Goal: Information Seeking & Learning: Learn about a topic

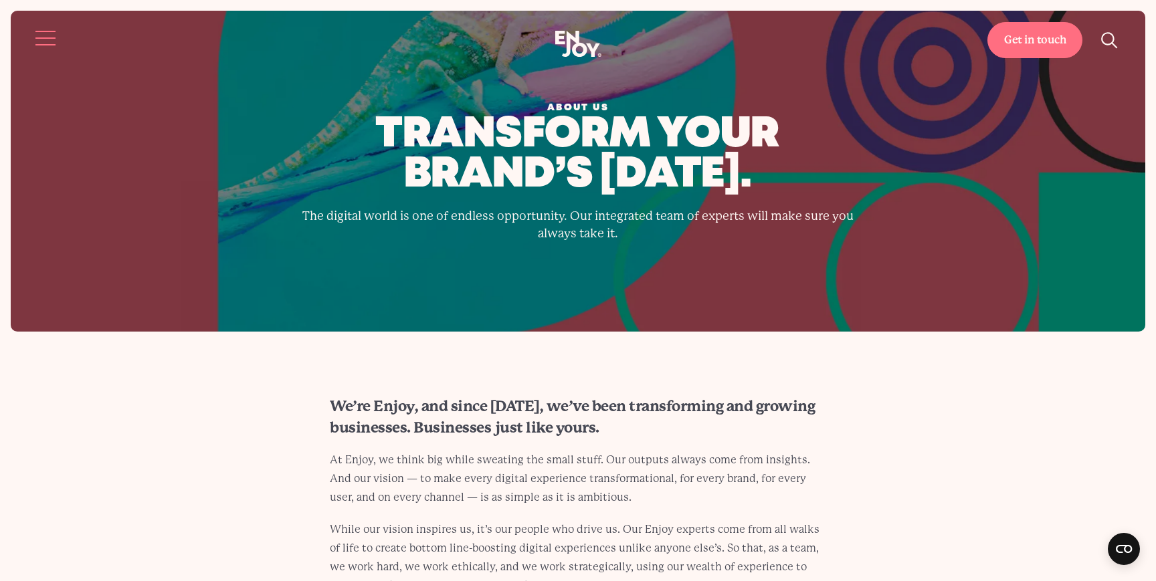
click at [44, 30] on button "Site navigation" at bounding box center [46, 38] width 28 height 28
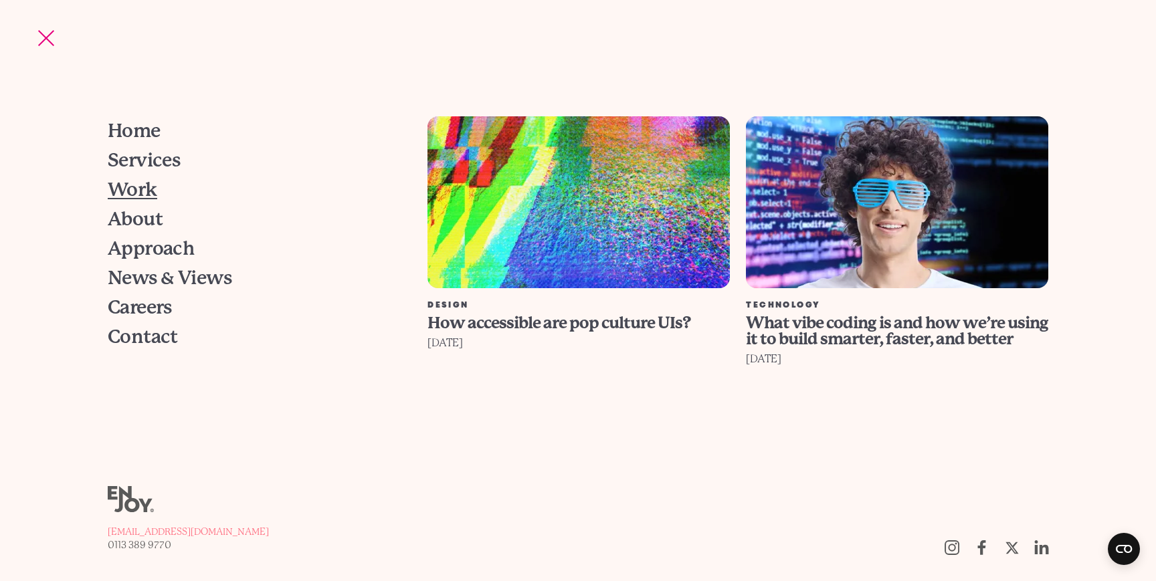
click at [150, 198] on span "Work" at bounding box center [133, 190] width 50 height 19
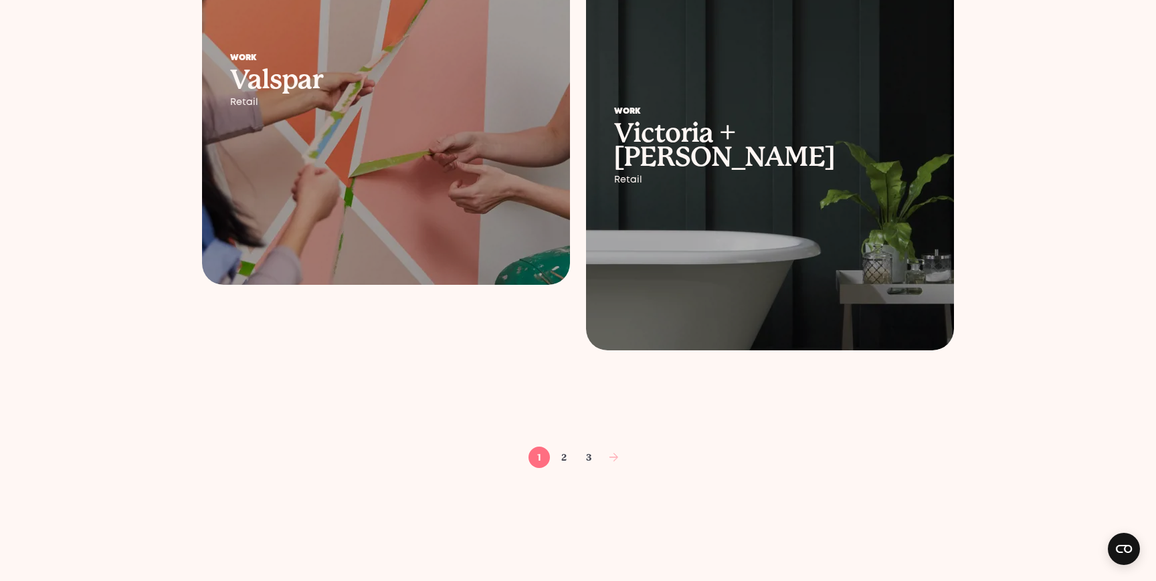
scroll to position [2019, 0]
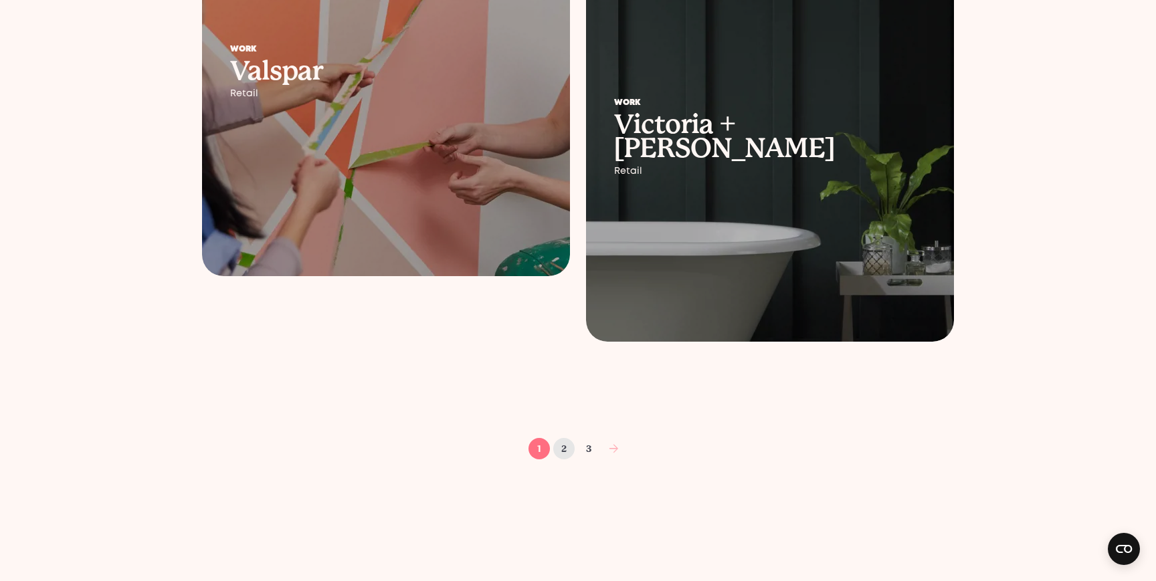
click at [557, 447] on link "2" at bounding box center [563, 448] width 21 height 21
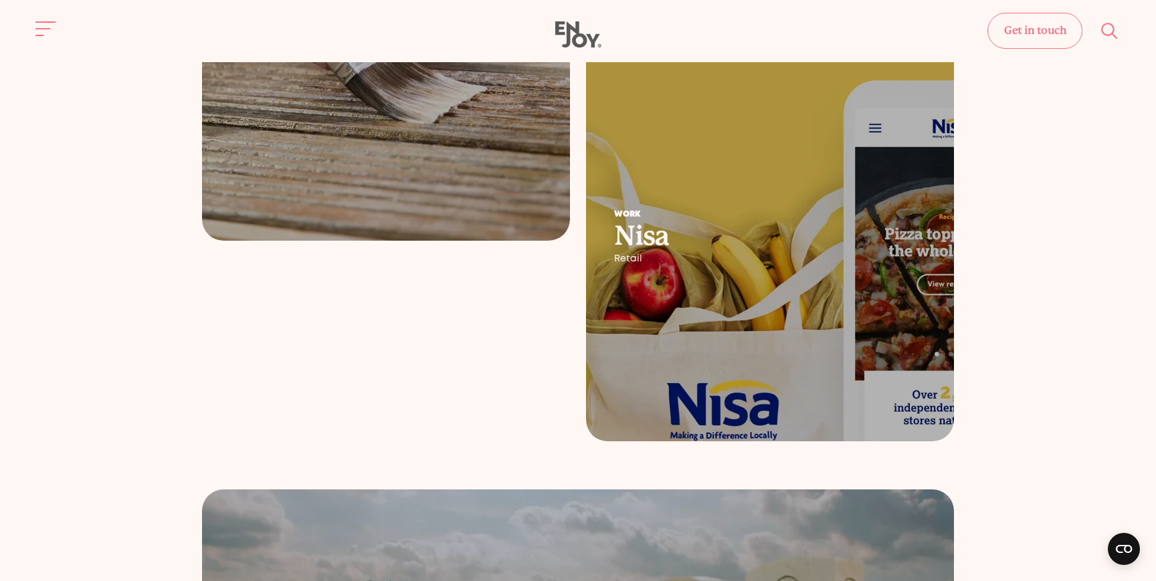
scroll to position [353, 0]
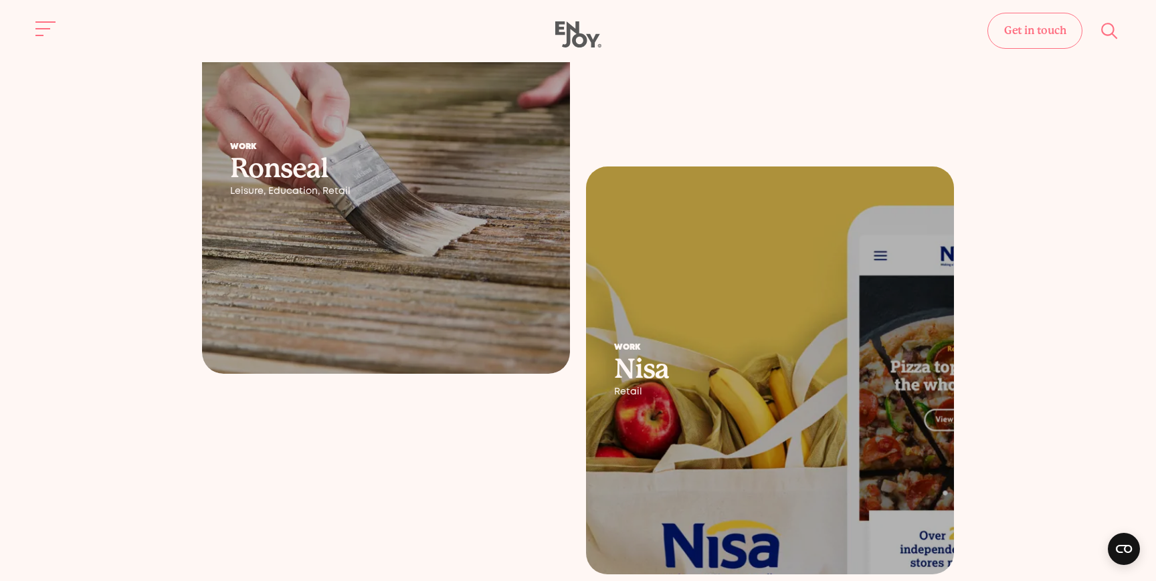
click at [765, 324] on div "Work Nisa Retail" at bounding box center [770, 371] width 368 height 110
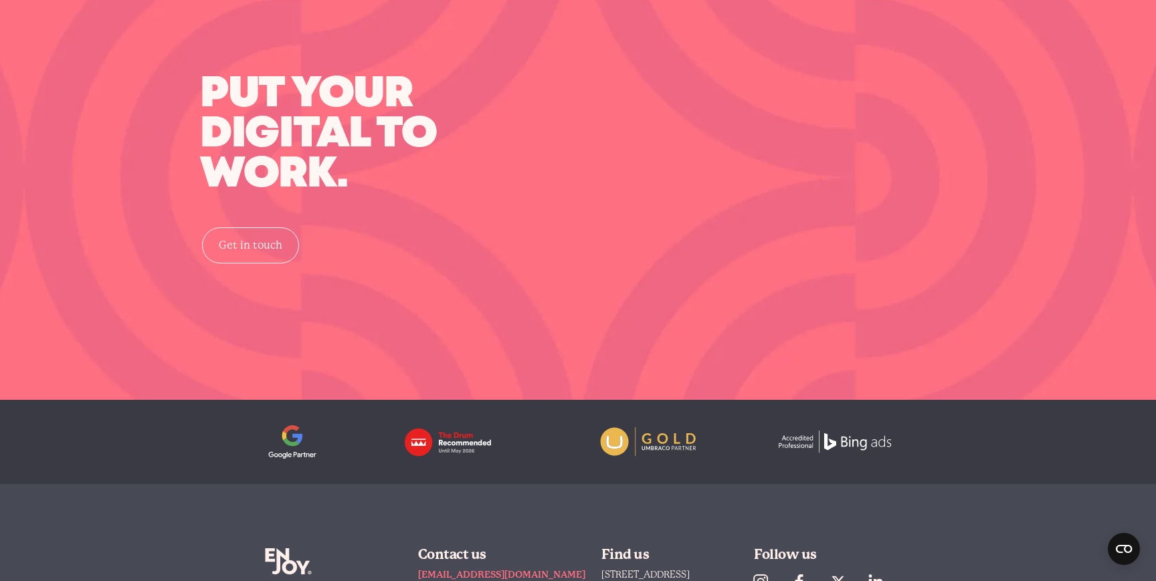
scroll to position [5300, 0]
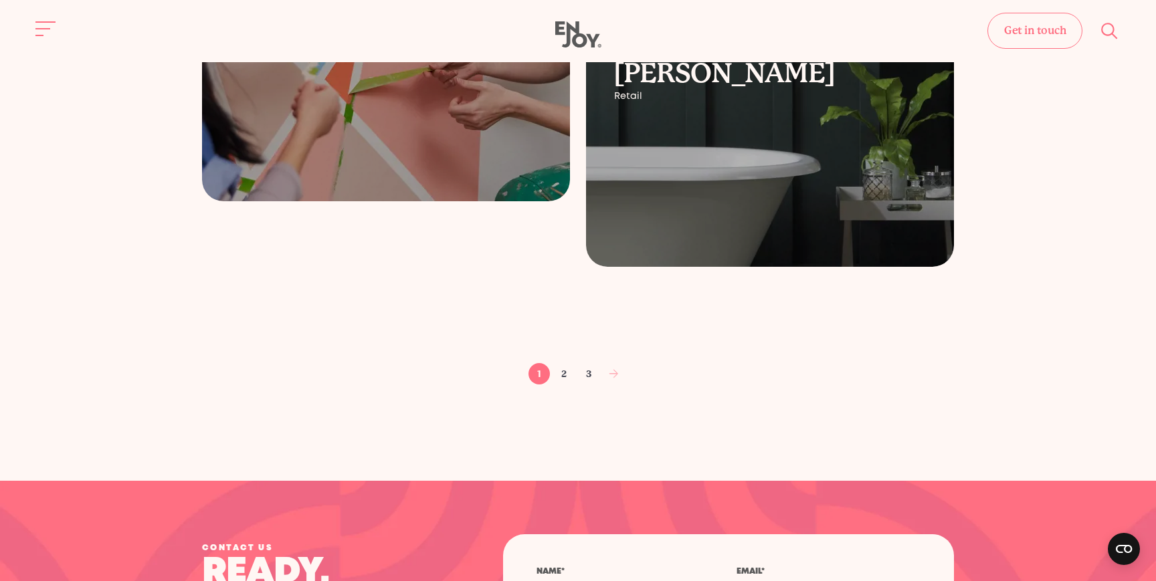
scroll to position [2069, 0]
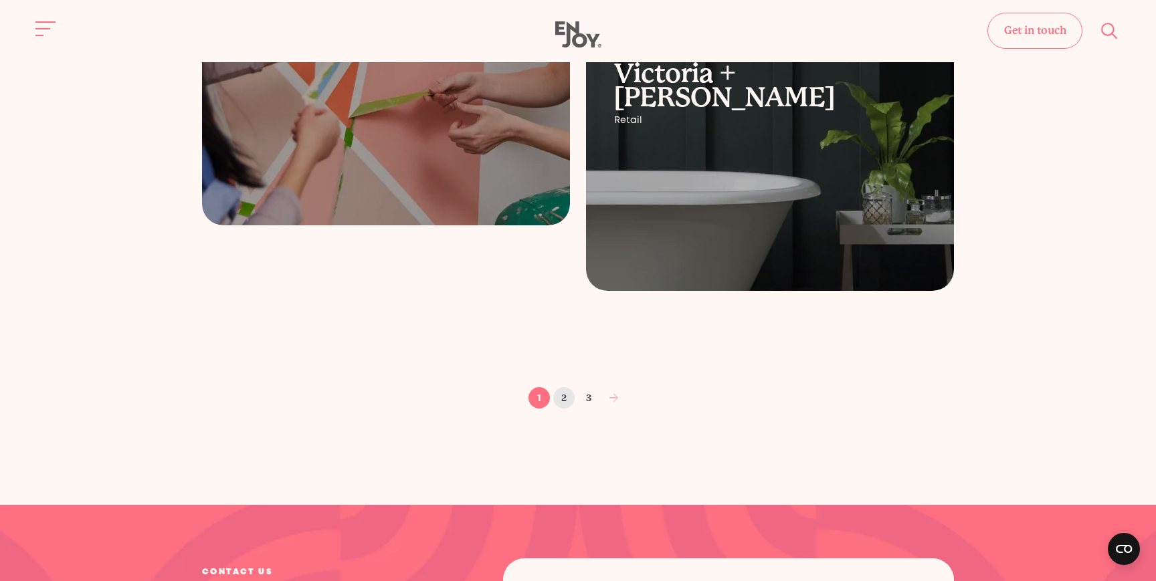
click at [565, 395] on link "2" at bounding box center [563, 397] width 21 height 21
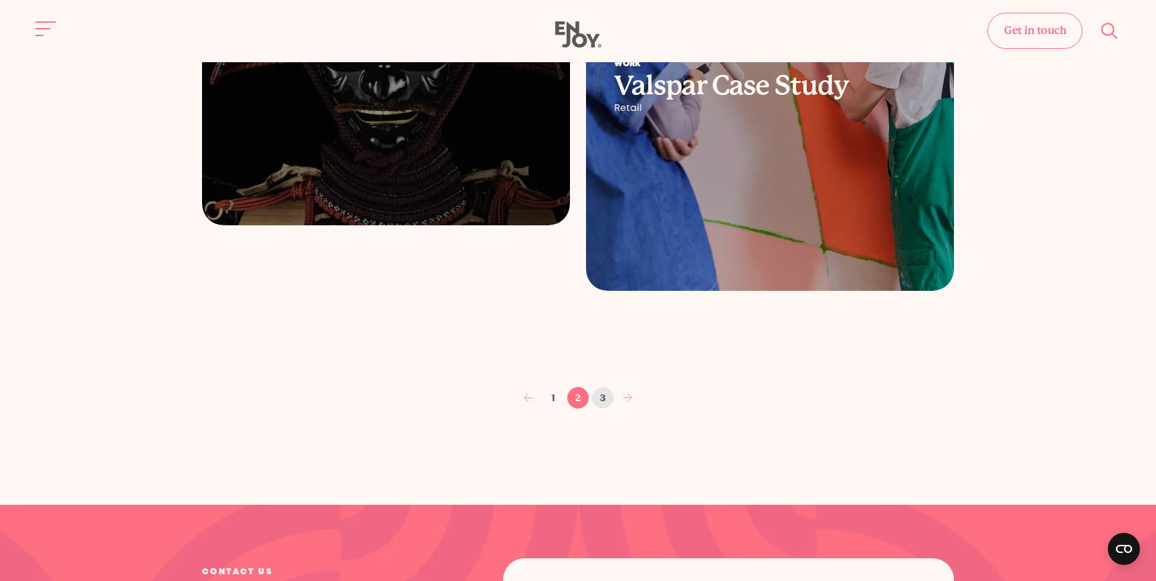
click at [606, 396] on link "3" at bounding box center [602, 397] width 21 height 21
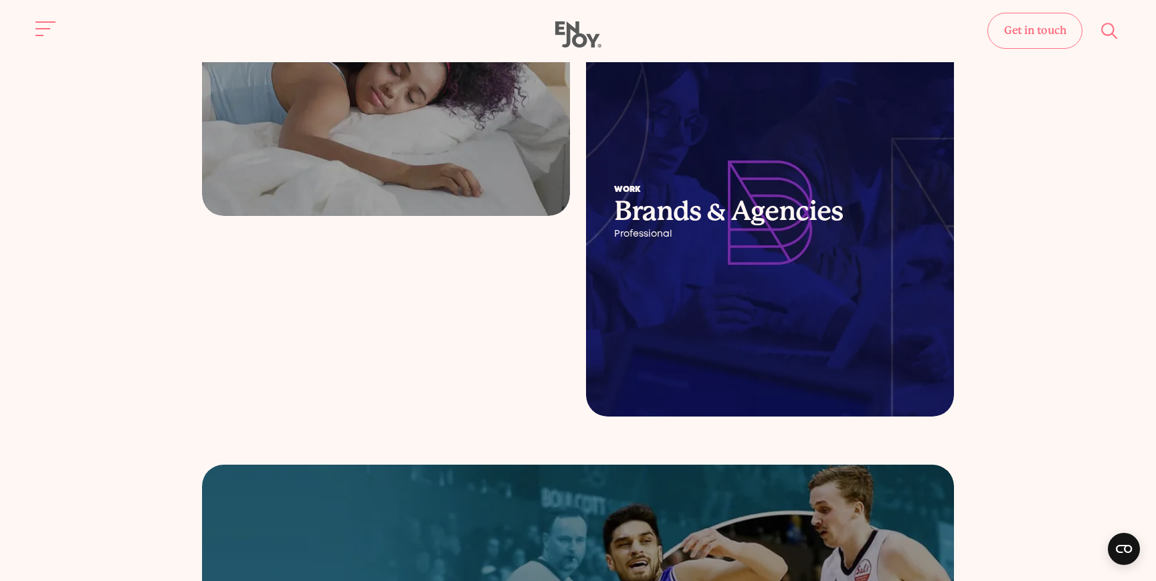
scroll to position [476, 0]
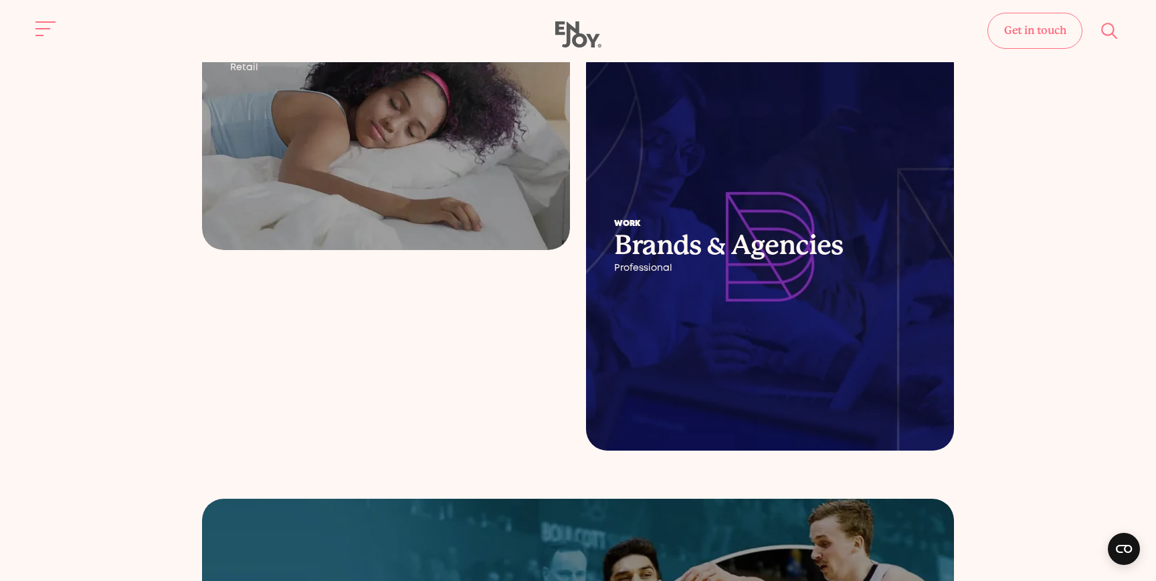
click at [753, 304] on div at bounding box center [770, 247] width 368 height 408
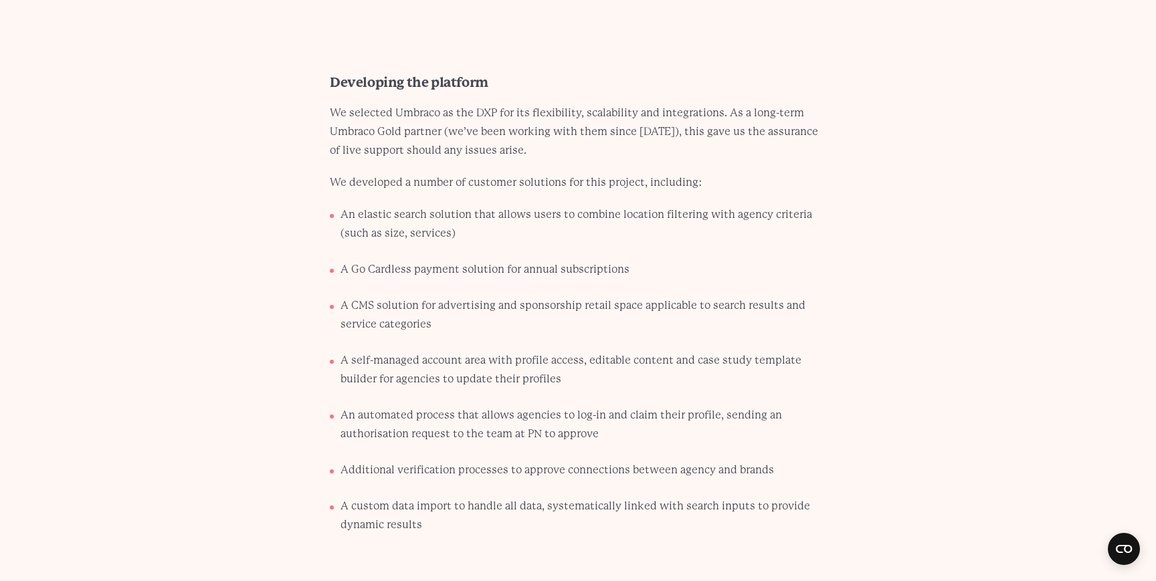
scroll to position [4223, 0]
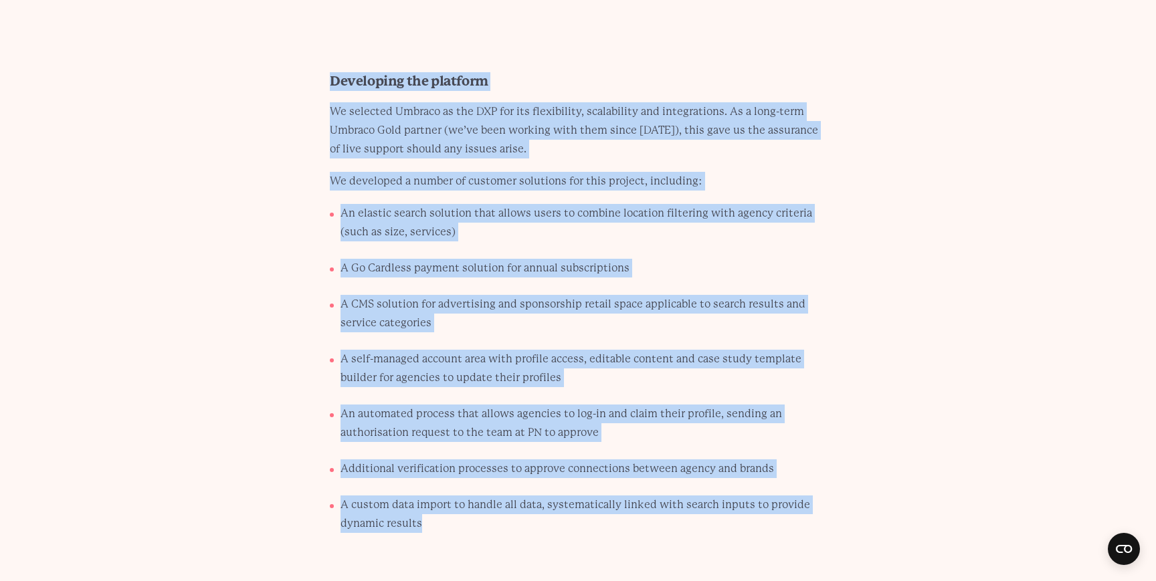
drag, startPoint x: 326, startPoint y: 62, endPoint x: 511, endPoint y: 500, distance: 475.2
click at [511, 500] on div "Developing the platform We selected Umbraco as the DXP for its flexibility, sca…" at bounding box center [578, 308] width 561 height 472
copy div "Developing the platform We selected Umbraco as the DXP for its flexibility, sca…"
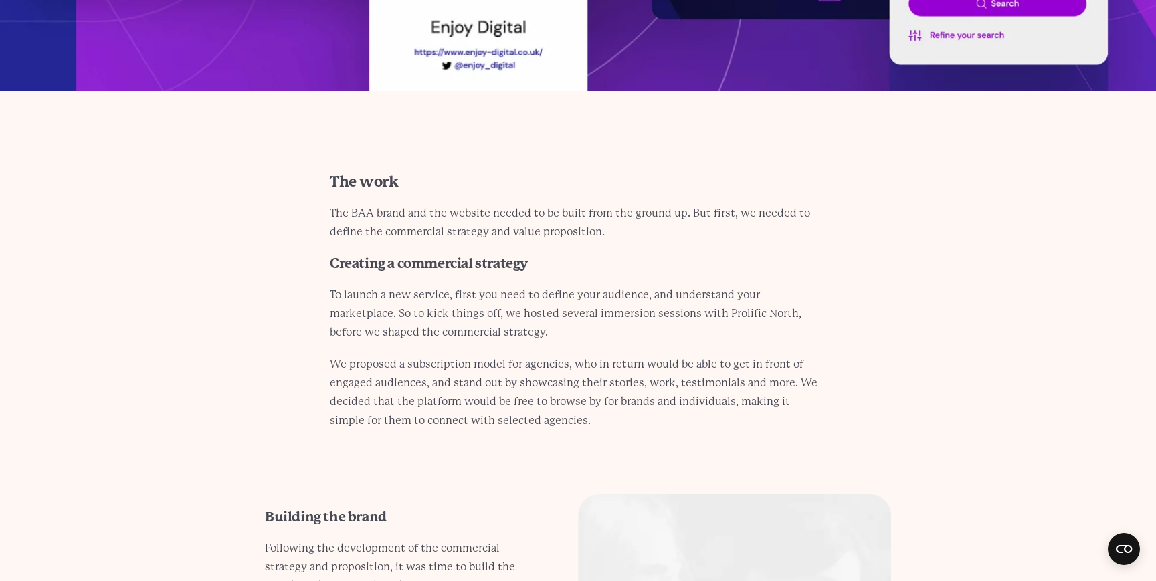
scroll to position [2876, 0]
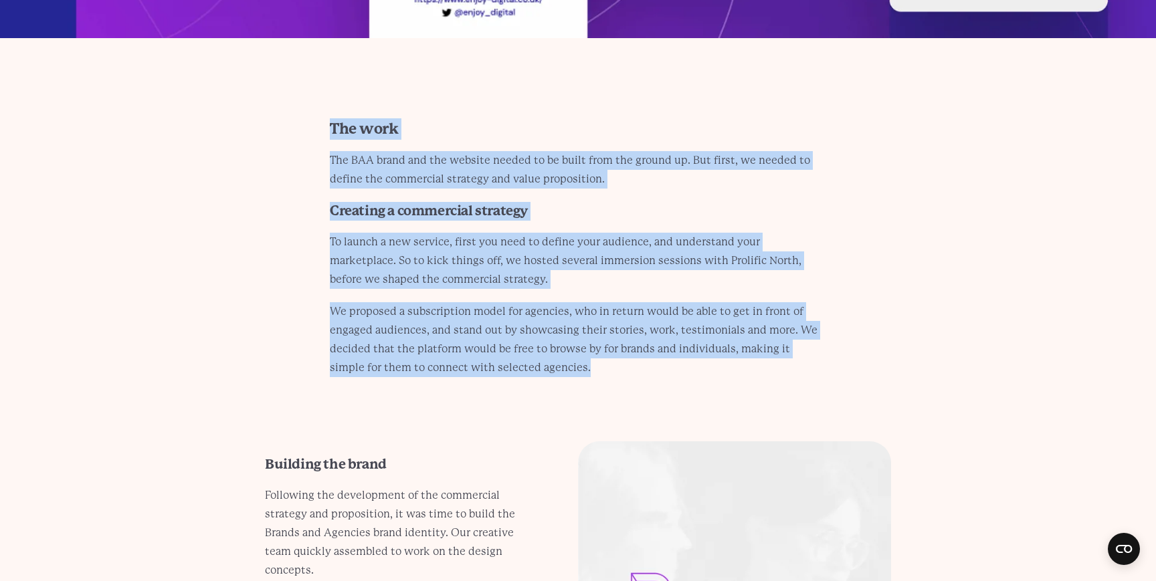
drag, startPoint x: 314, startPoint y: 109, endPoint x: 601, endPoint y: 351, distance: 376.1
click at [601, 351] on div "The work The BAA brand and the website needed to be built from the ground up. B…" at bounding box center [578, 247] width 561 height 259
copy div "The work The BAA brand and the website needed to be built from the ground up. B…"
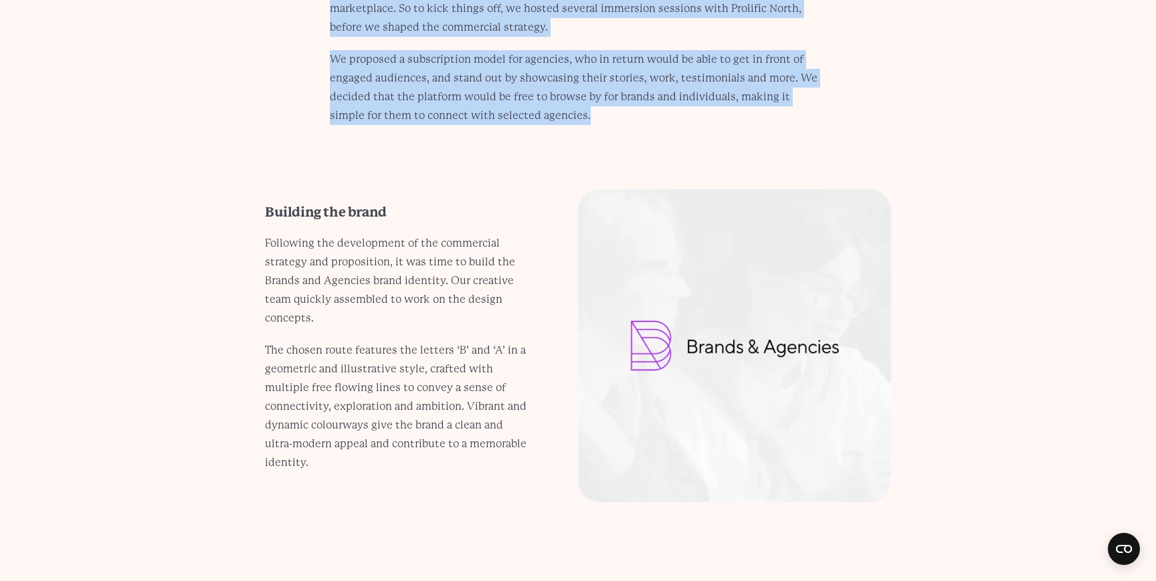
scroll to position [3143, 0]
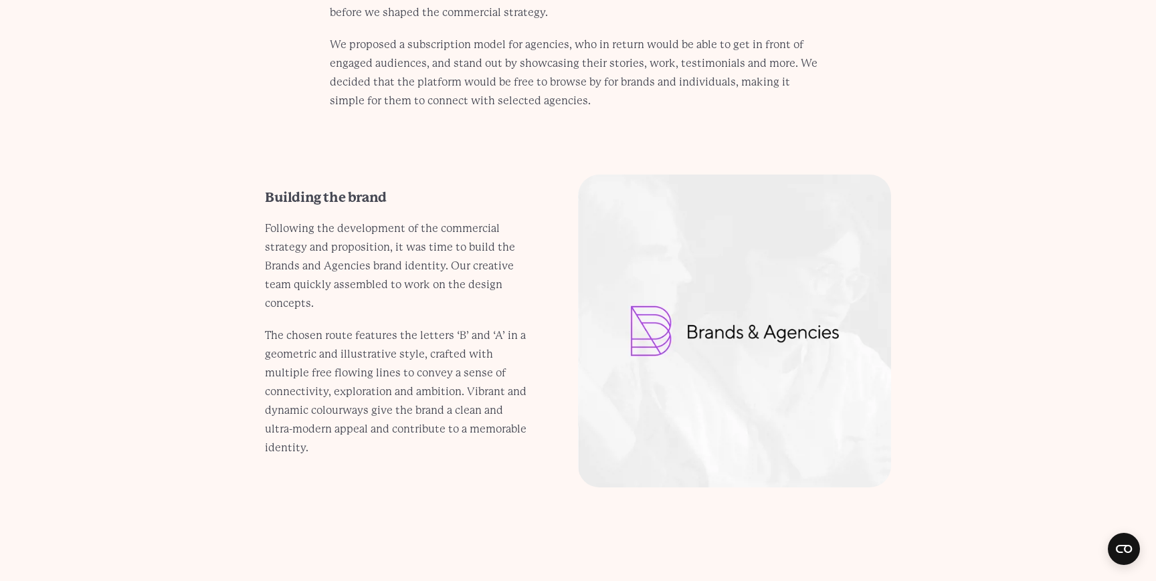
click at [460, 327] on p "The chosen route features the letters ‘B’ and ‘A’ in a geometric and illustrati…" at bounding box center [396, 392] width 263 height 131
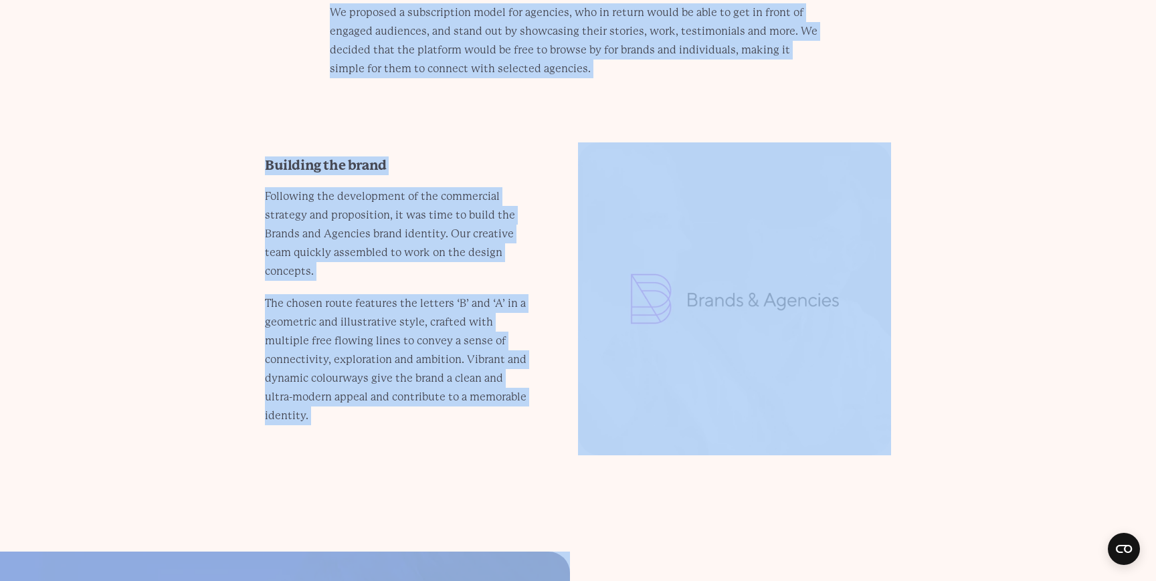
scroll to position [3222, 0]
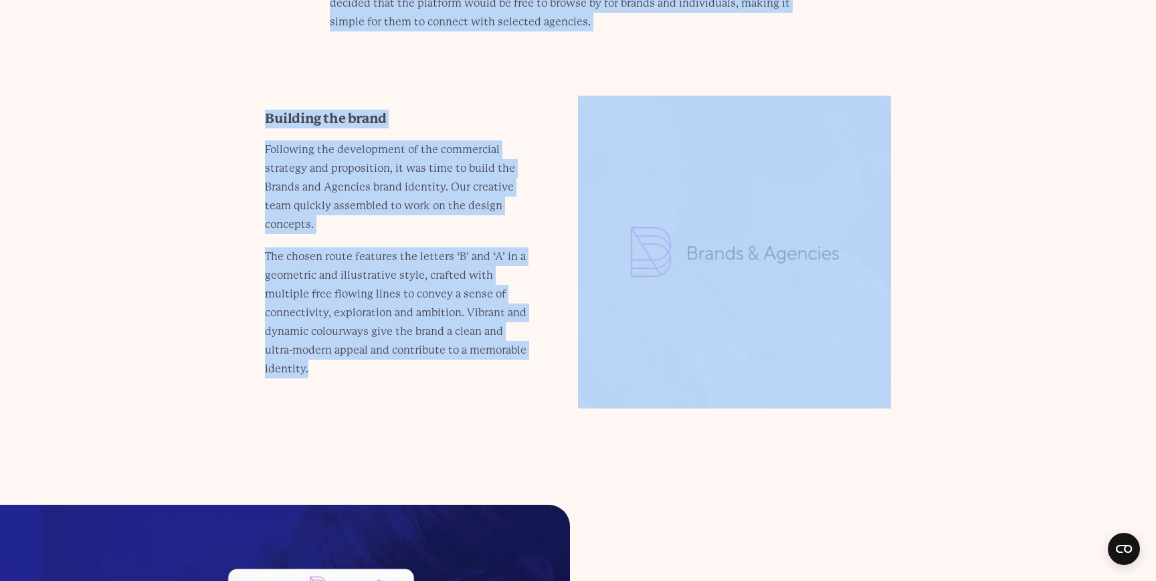
drag, startPoint x: 323, startPoint y: 153, endPoint x: 511, endPoint y: 349, distance: 270.7
copy main "The work The BAA brand and the website needed to be built from the ground up. B…"
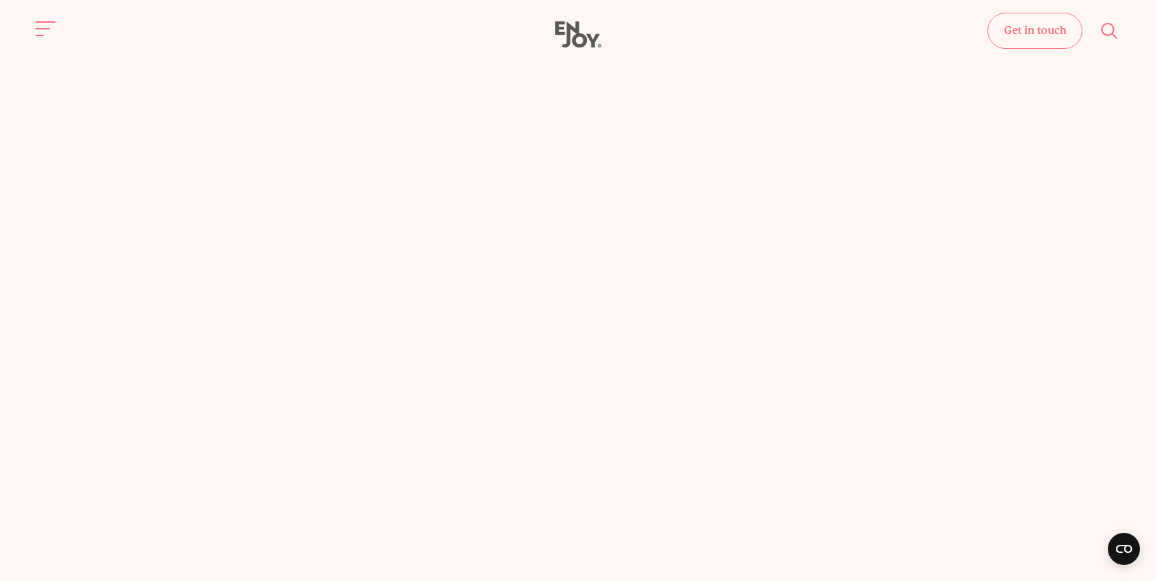
scroll to position [2392, 0]
click at [587, 69] on link "3" at bounding box center [588, 75] width 21 height 21
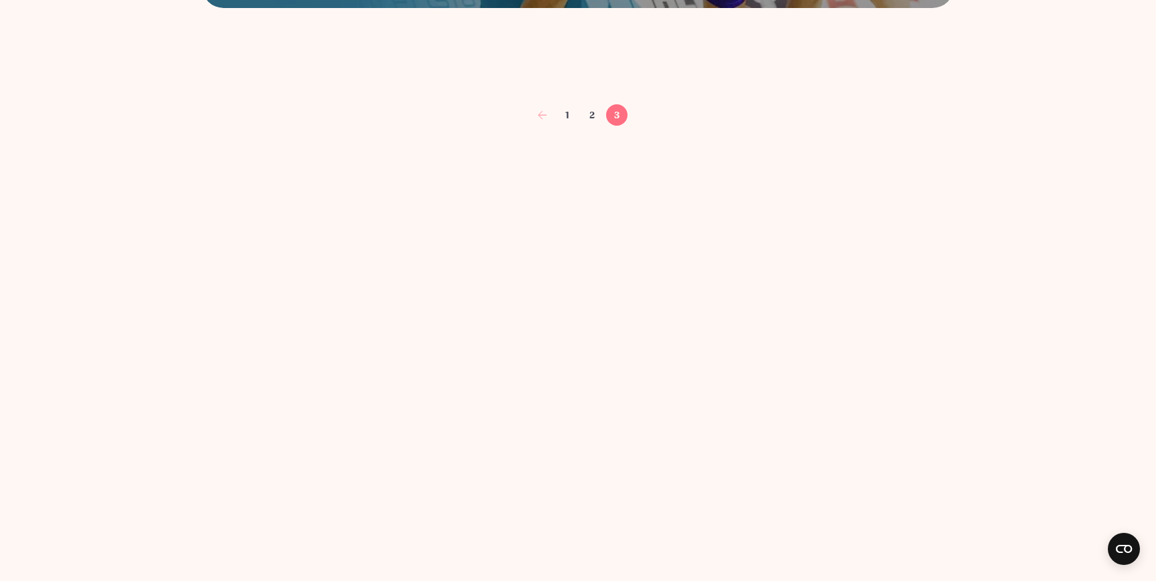
scroll to position [1382, 0]
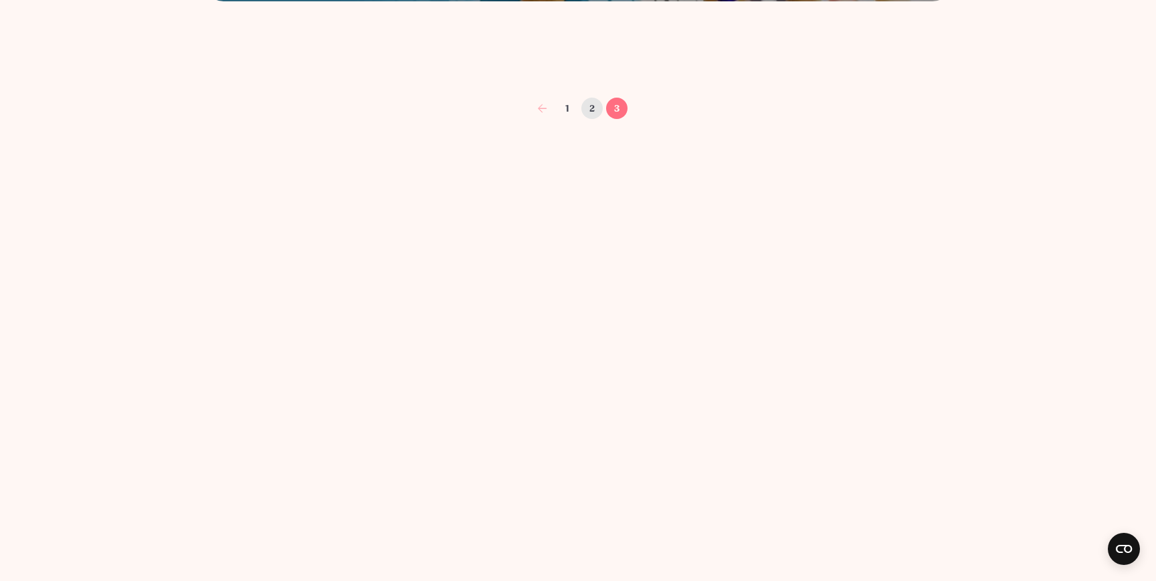
click at [584, 109] on link "2" at bounding box center [591, 108] width 21 height 21
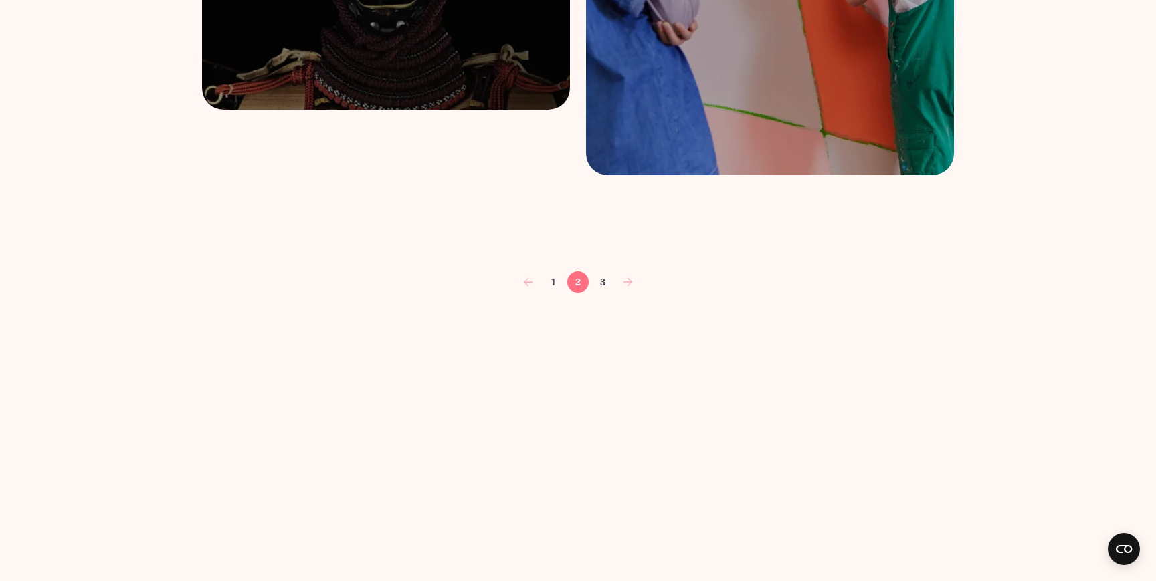
scroll to position [2190, 0]
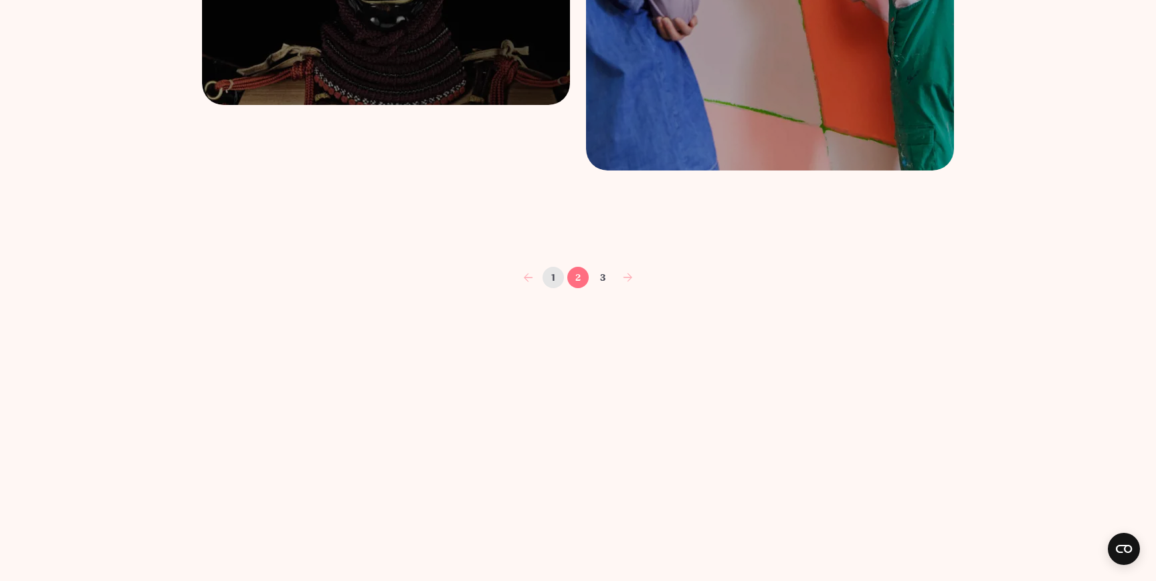
click at [555, 278] on link "1" at bounding box center [553, 277] width 21 height 21
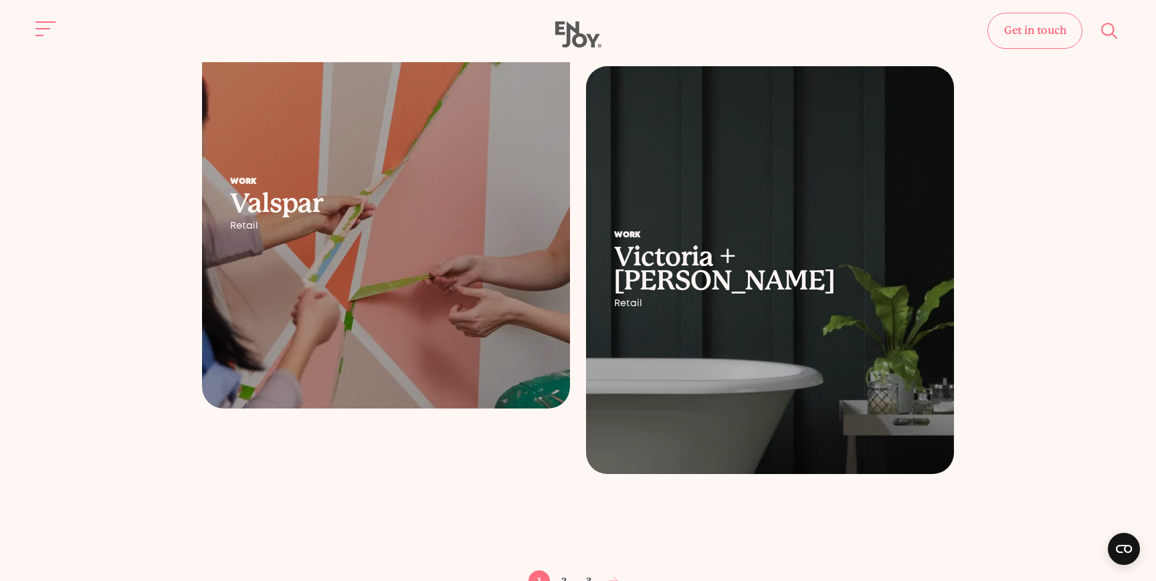
scroll to position [1885, 0]
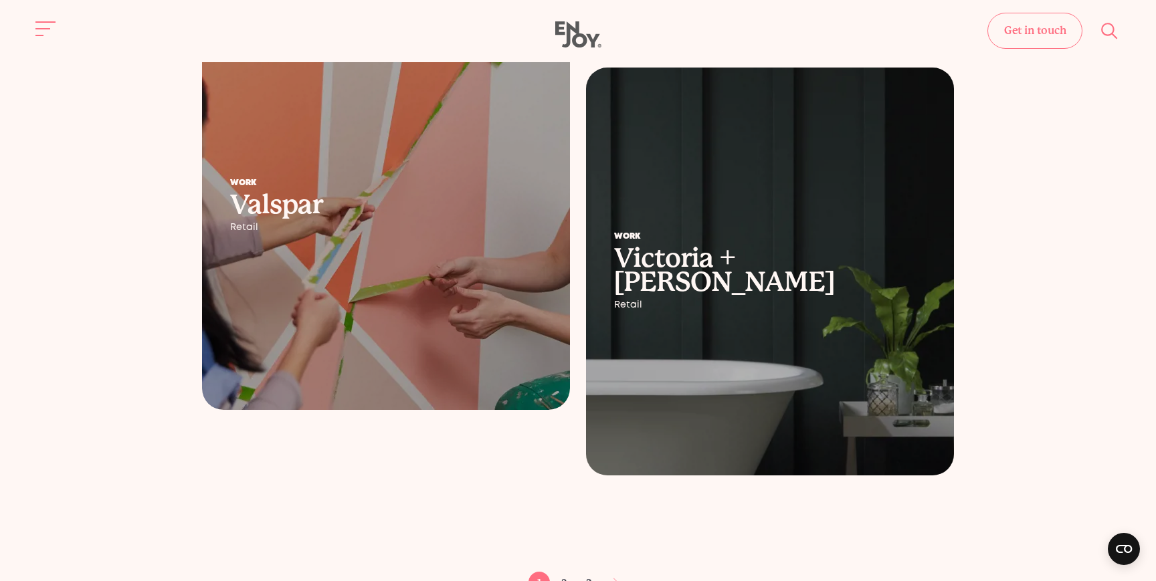
click at [753, 236] on div "Work Victoria + Albert Retail" at bounding box center [770, 272] width 368 height 134
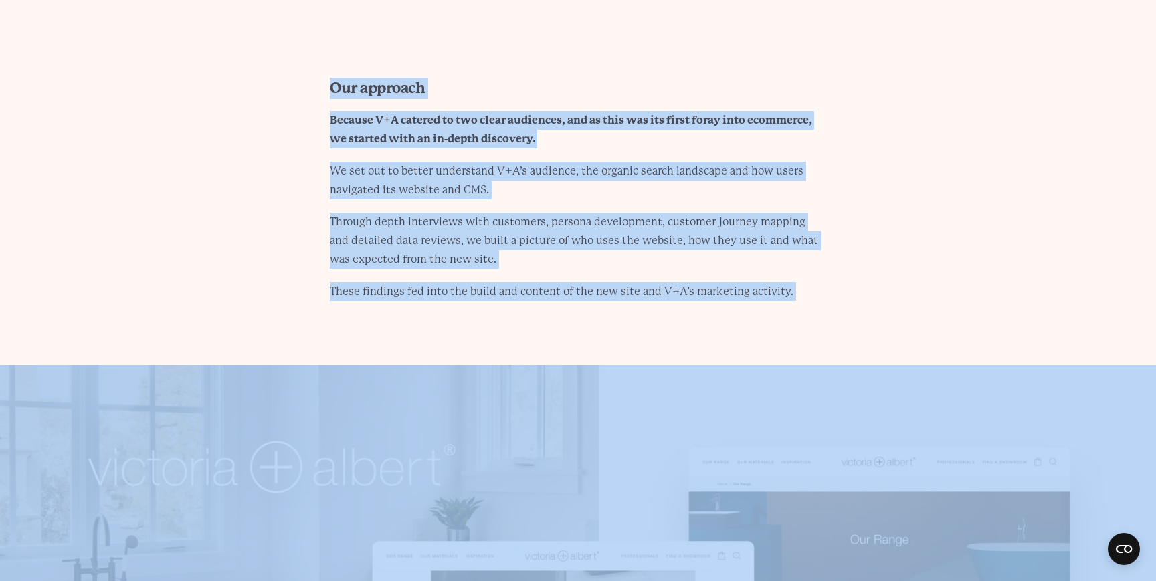
scroll to position [2838, 0]
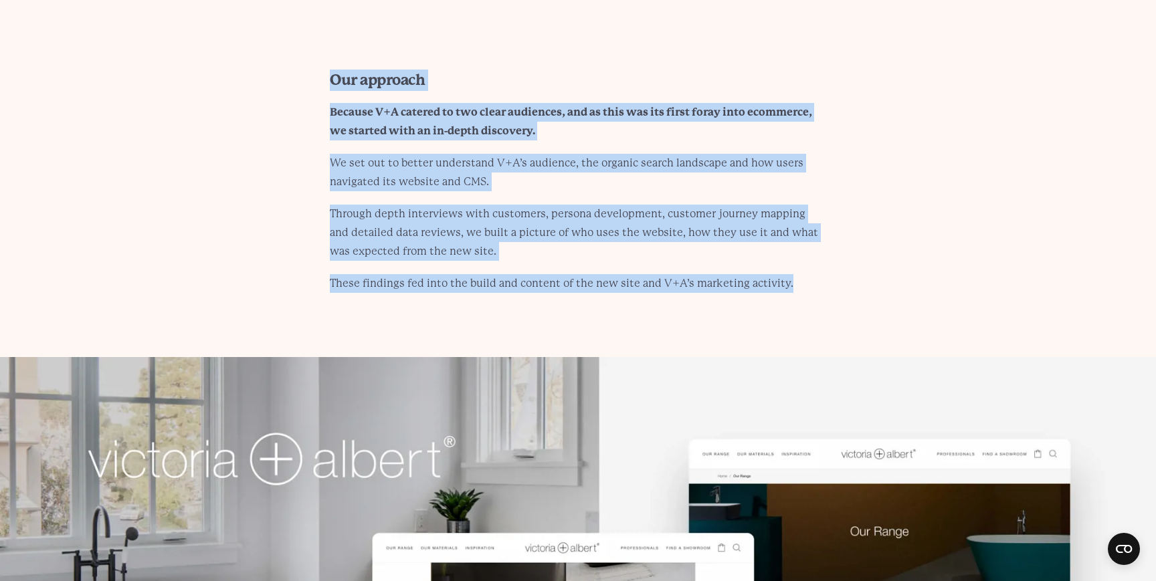
drag, startPoint x: 326, startPoint y: 83, endPoint x: 815, endPoint y: 281, distance: 527.7
copy main "Lor ipsumdolo Sitame con ad eli seddoeius te I+U’l etdolore magnaali. En admini…"
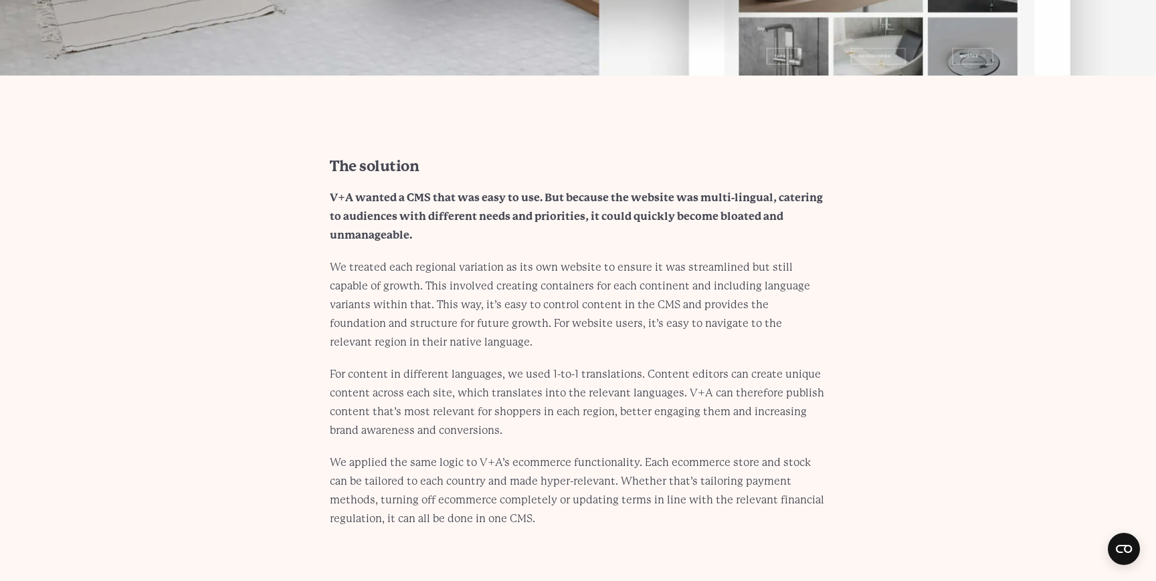
scroll to position [3628, 0]
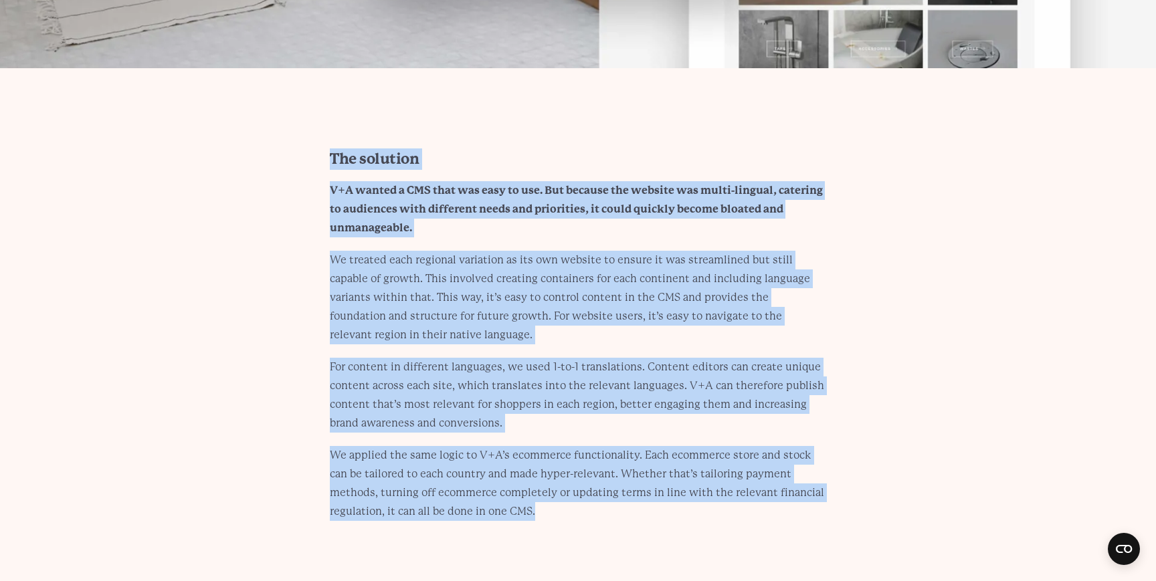
drag, startPoint x: 293, startPoint y: 120, endPoint x: 601, endPoint y: 484, distance: 477.1
click at [601, 484] on main "Part of Fortune Brands, Victoria + [PERSON_NAME] Baths (V+A) is a British brand…" at bounding box center [578, 402] width 1156 height 5712
copy div "Lor ipsumdol S+A consec a ELI sedd eiu temp in utl. Etd magnaal eni adminim ven…"
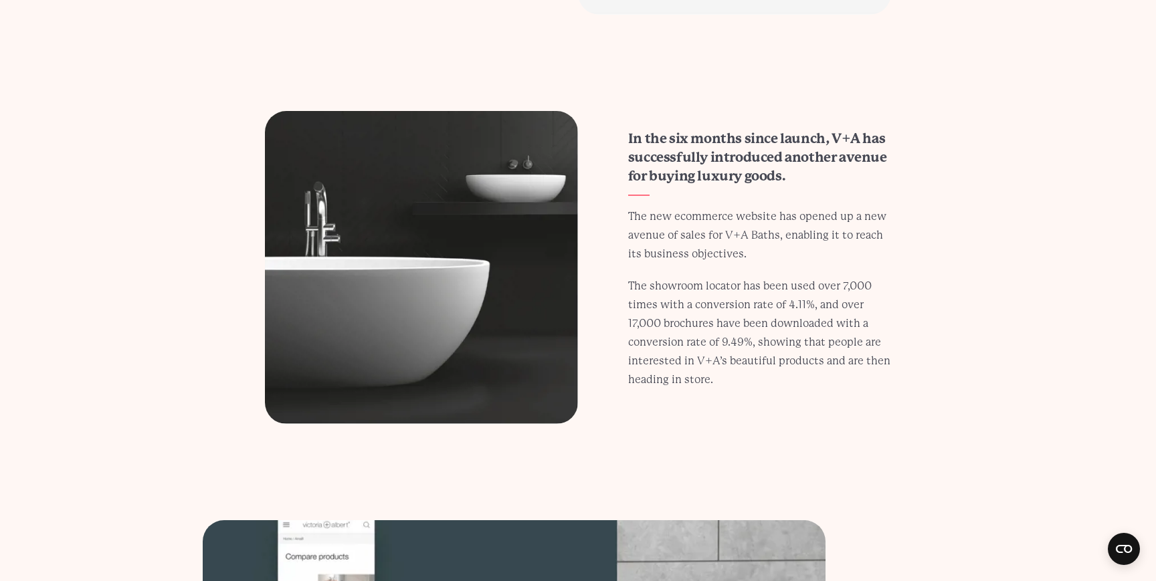
scroll to position [5024, 0]
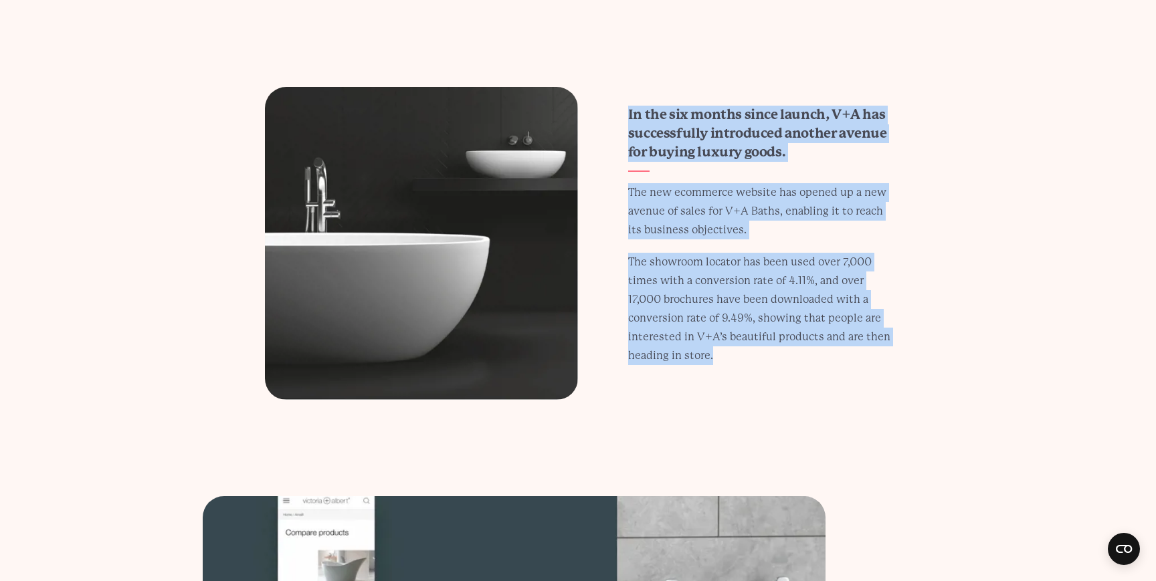
drag, startPoint x: 624, startPoint y: 84, endPoint x: 809, endPoint y: 355, distance: 327.9
click at [809, 355] on div "In the six months since launch, V+A has successfully introduced another avenue …" at bounding box center [578, 243] width 690 height 313
copy div "In the six months since launch, V+A has successfully introduced another avenue …"
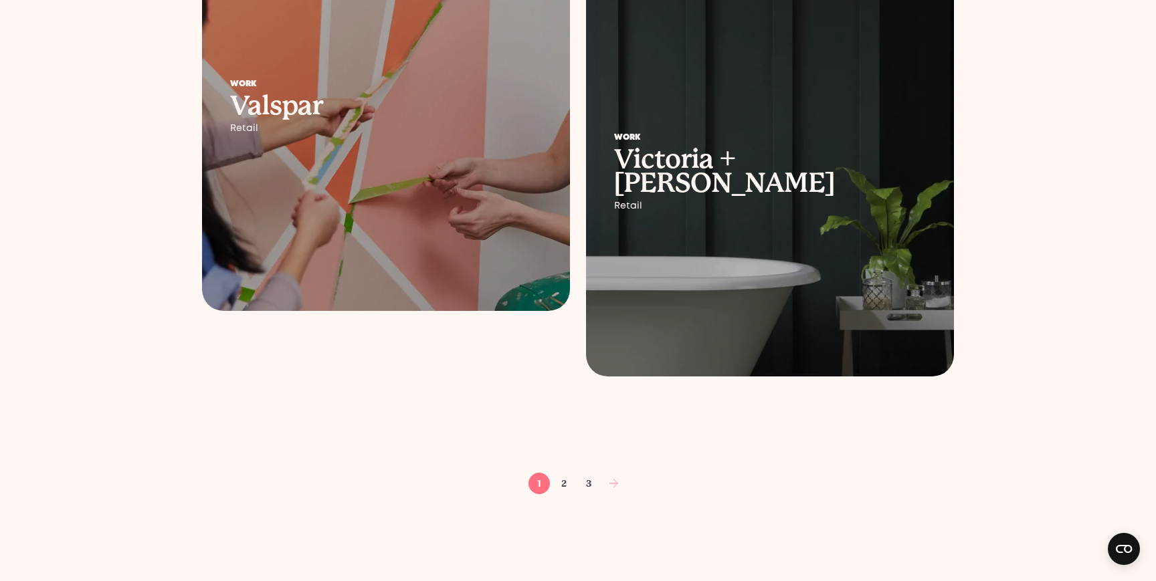
scroll to position [2044, 0]
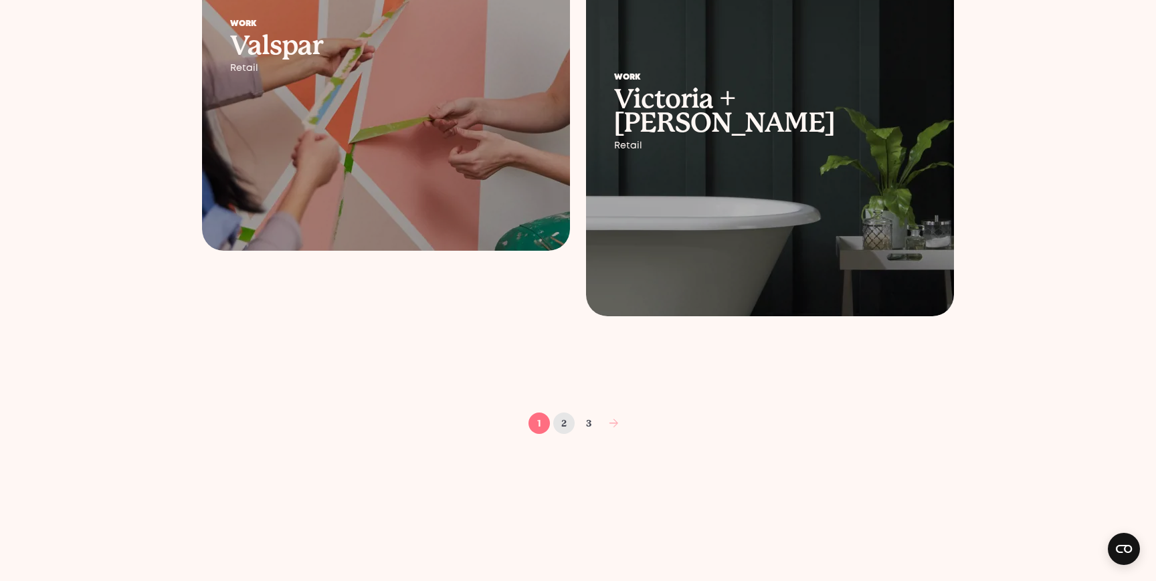
click at [561, 421] on link "2" at bounding box center [563, 423] width 21 height 21
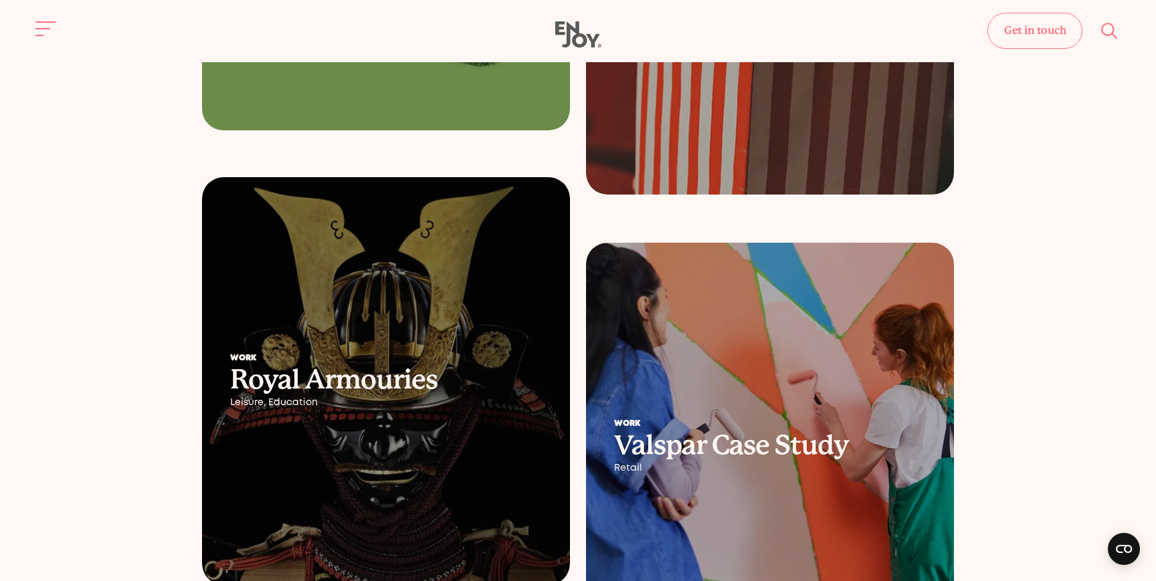
scroll to position [1675, 0]
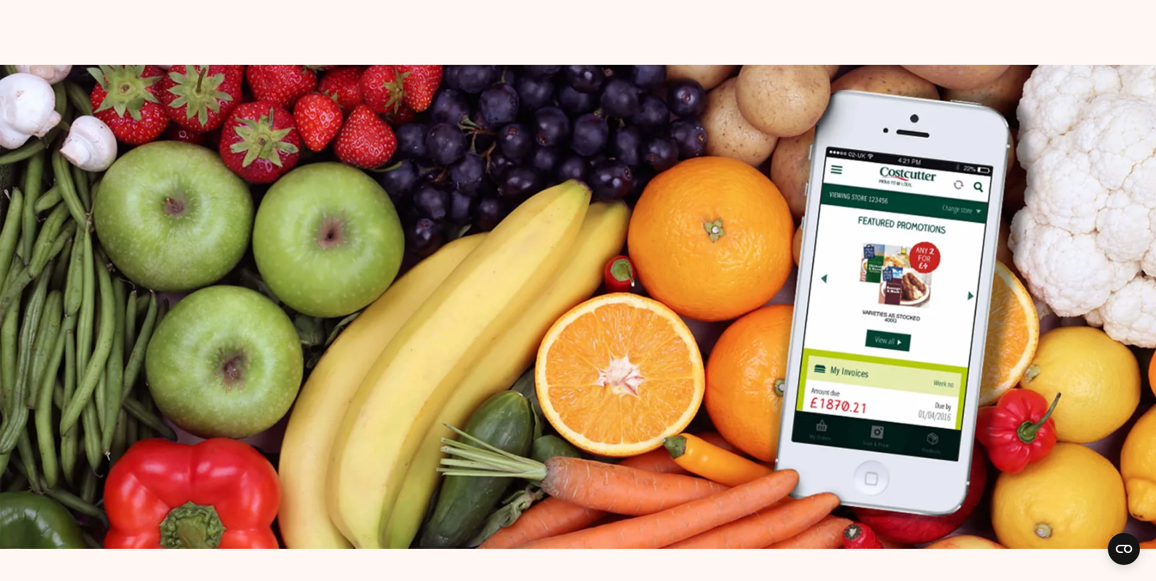
scroll to position [2886, 0]
